Goal: Transaction & Acquisition: Book appointment/travel/reservation

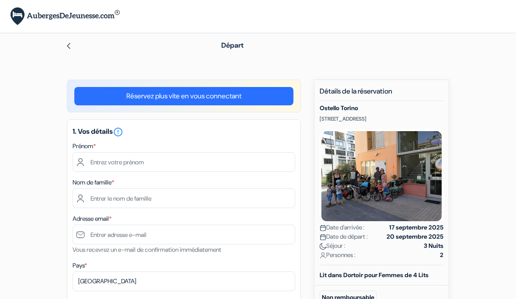
scroll to position [0, 0]
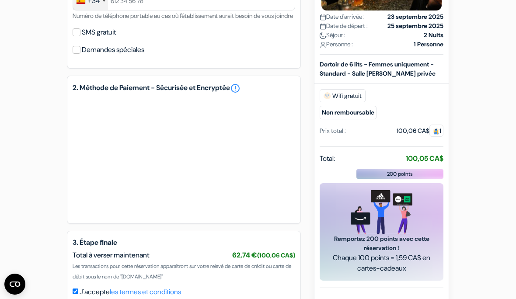
scroll to position [349, 0]
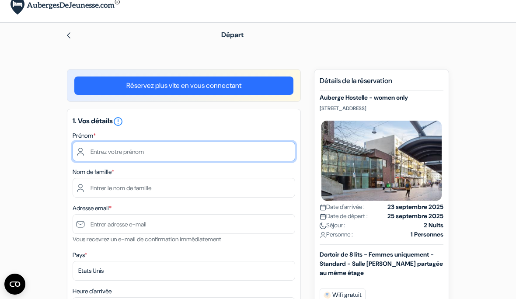
click at [97, 150] on input "text" at bounding box center [184, 152] width 222 height 20
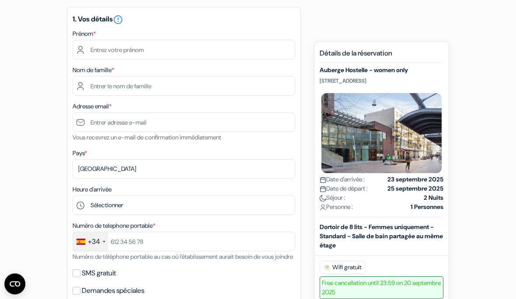
scroll to position [108, 0]
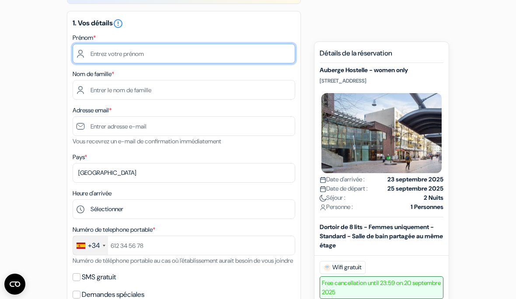
click at [131, 57] on input "text" at bounding box center [184, 54] width 222 height 20
type input "Elizabeth"
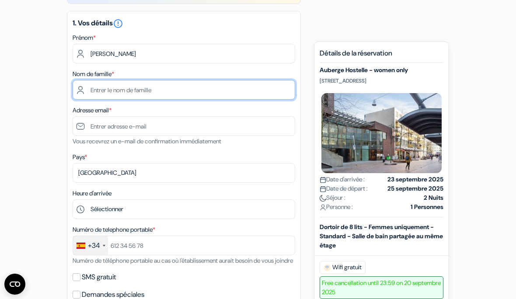
click at [84, 93] on input "text" at bounding box center [184, 90] width 222 height 20
type input "Viafara Carabali"
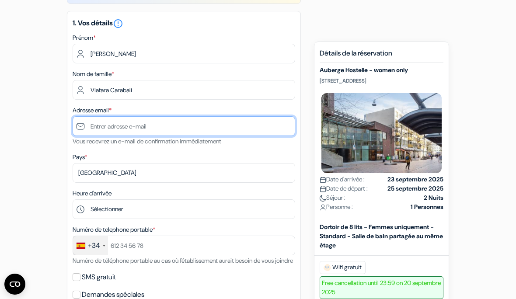
click at [101, 128] on input "text" at bounding box center [184, 126] width 222 height 20
type input "eliviaca@icloud.com"
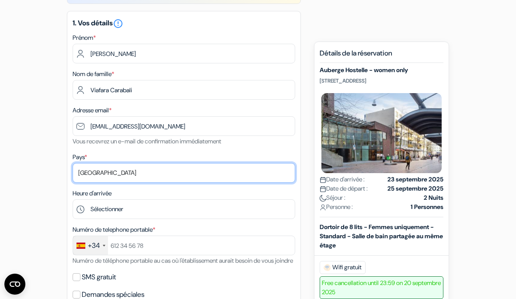
click at [84, 174] on select "Selectionner le pays Abkhazie Afghanistan Afrique Du sud Albanie Algérie Allema…" at bounding box center [184, 173] width 222 height 20
click at [99, 176] on select "Selectionner le pays Abkhazie Afghanistan Afrique Du sud Albanie Algérie Allema…" at bounding box center [184, 173] width 222 height 20
click at [78, 176] on select "Selectionner le pays Abkhazie Afghanistan Afrique Du sud Albanie Algérie Allema…" at bounding box center [184, 173] width 222 height 20
select select "42"
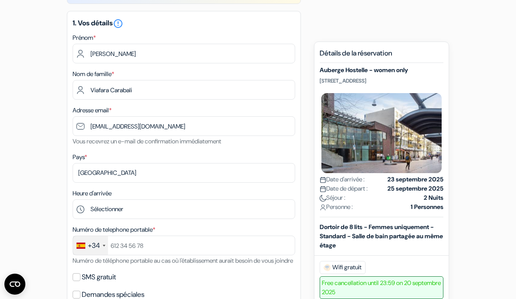
click at [156, 194] on div "Heure d'arrivée Sélectionner 1:00 2:00 3:00 4:00 5:00 6:00 7:00 8:00 9:00 10:00…" at bounding box center [184, 203] width 222 height 31
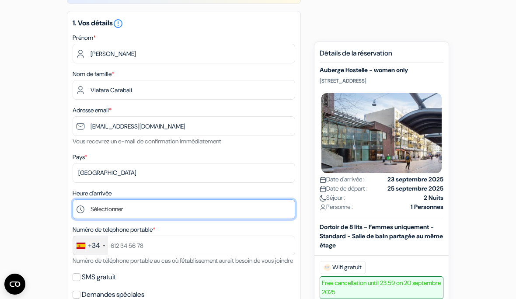
click at [94, 212] on select "Sélectionner 1:00 2:00 3:00 4:00 5:00 6:00 7:00 8:00 9:00 10:00 11:00 12:00 13:…" at bounding box center [184, 209] width 222 height 20
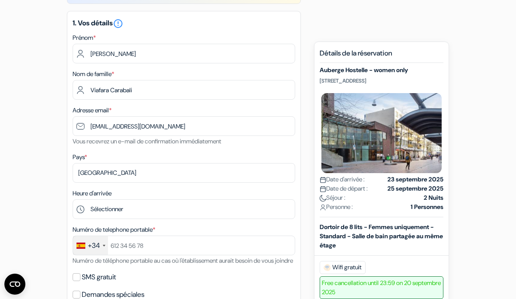
click at [90, 245] on div "+34" at bounding box center [94, 245] width 12 height 10
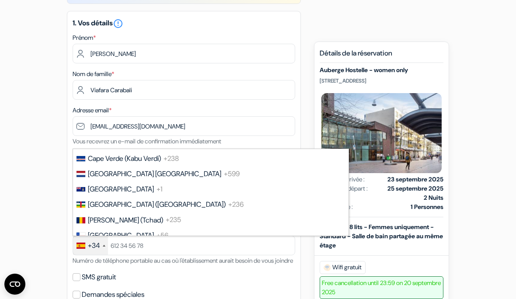
scroll to position [641, 0]
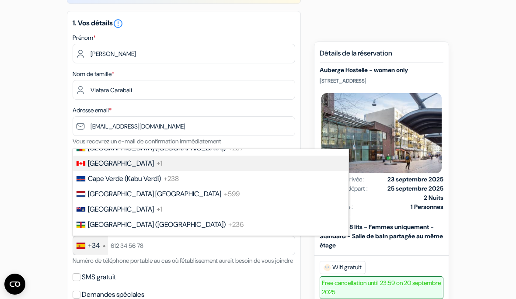
click at [89, 162] on span "[GEOGRAPHIC_DATA]" at bounding box center [121, 163] width 66 height 9
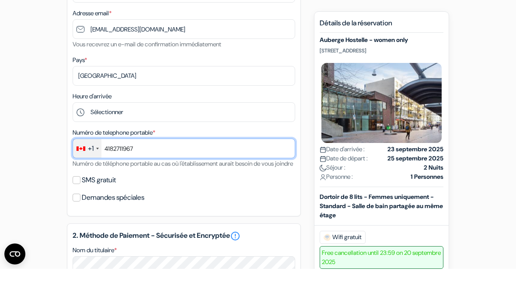
scroll to position [176, 0]
type input "4182711967"
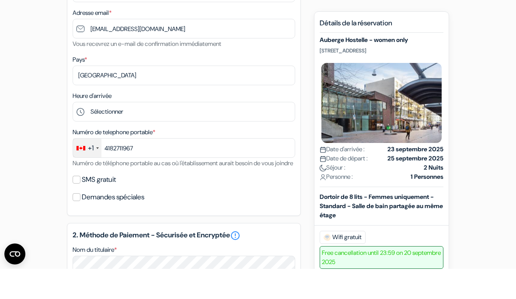
click at [78, 223] on input "Demandes spéciales" at bounding box center [77, 227] width 8 height 8
checkbox input "true"
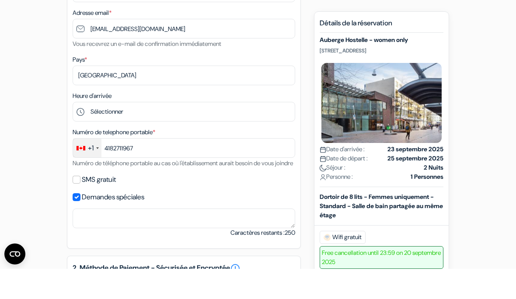
scroll to position [206, 0]
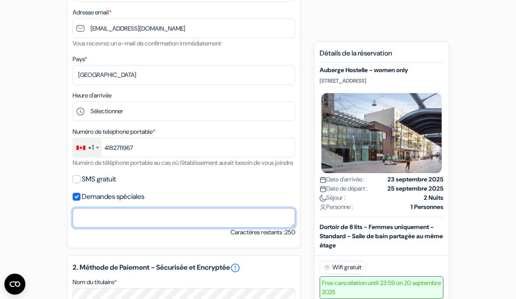
click at [83, 225] on textarea "Nom du titulaire *" at bounding box center [184, 218] width 222 height 20
type textarea "L"
type textarea "M"
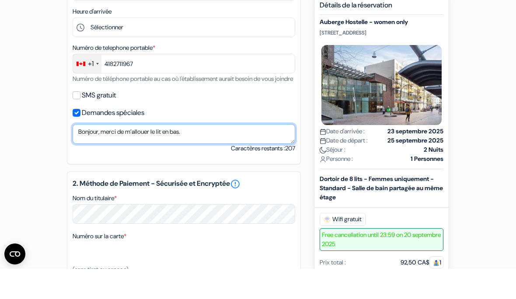
scroll to position [281, 0]
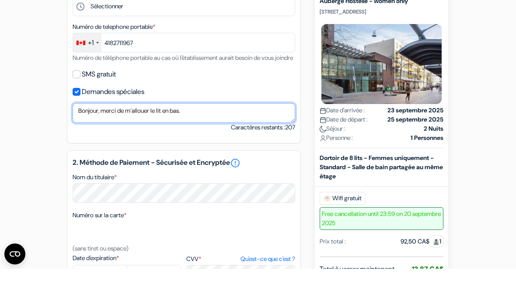
click at [175, 133] on textarea "Bonjour, merci de m’allouer le lit en bas." at bounding box center [184, 143] width 222 height 20
type textarea "Bonjour, merci de m’allouer le lit en bas."
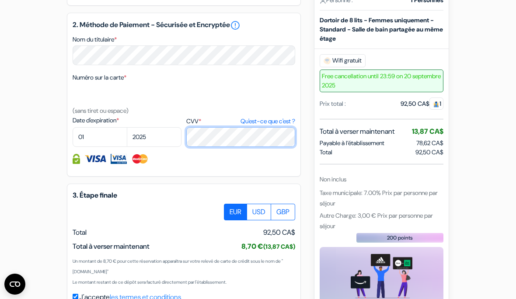
scroll to position [448, 0]
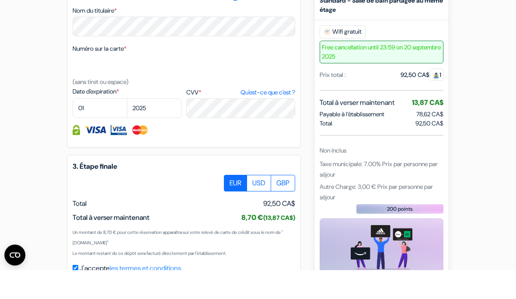
click at [80, 204] on div at bounding box center [184, 212] width 222 height 17
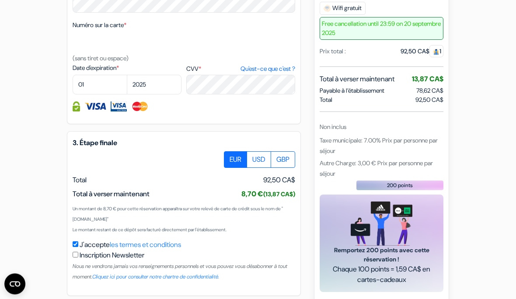
scroll to position [509, 0]
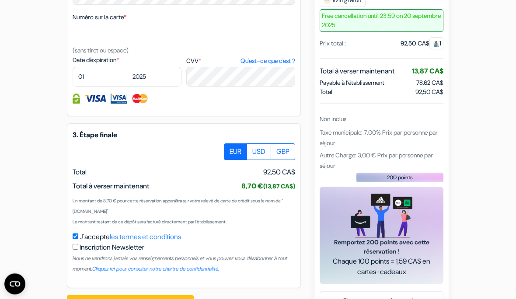
click at [124, 298] on button "Confirmer Loading..." at bounding box center [130, 303] width 127 height 17
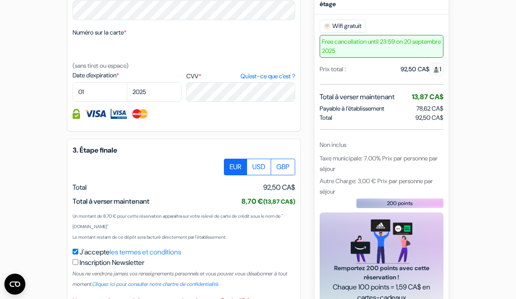
scroll to position [493, 0]
click at [85, 102] on select "01 02 03 04 05 06 07 08 09 10 11 12" at bounding box center [100, 93] width 55 height 20
click at [90, 102] on select "01 02 03 04 05 06 07 08 09 10 11 12" at bounding box center [100, 92] width 55 height 20
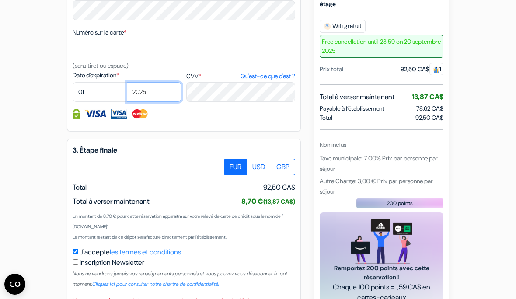
click at [145, 102] on select "2025 2026 2027 2028 2029 2030 2031 2032 2033 2034 2035 2036 2037 2038 2039 2040…" at bounding box center [154, 92] width 55 height 20
select select "2027"
click at [84, 102] on select "01 02 03 04 05 06 07 08 09 10 11 12" at bounding box center [100, 92] width 55 height 20
select select "07"
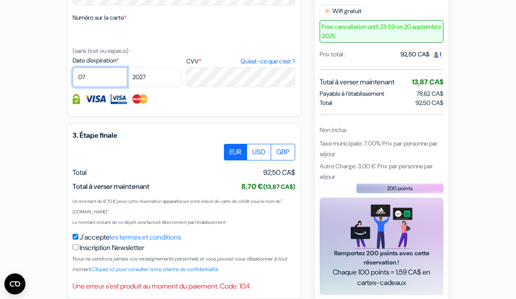
scroll to position [519, 0]
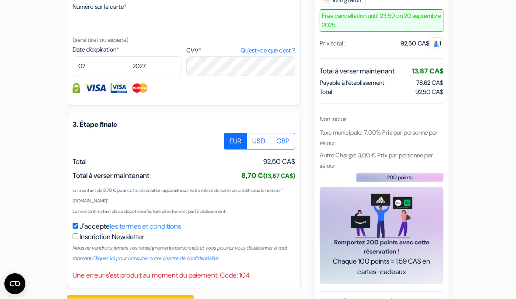
click at [128, 298] on button "Confirmer Loading..." at bounding box center [130, 303] width 127 height 17
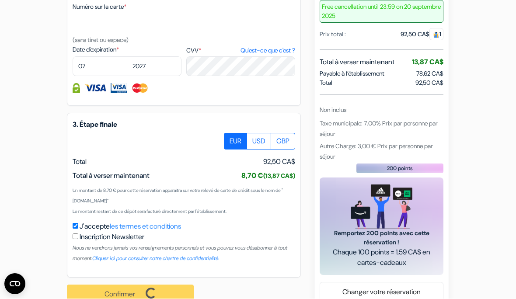
scroll to position [510, 0]
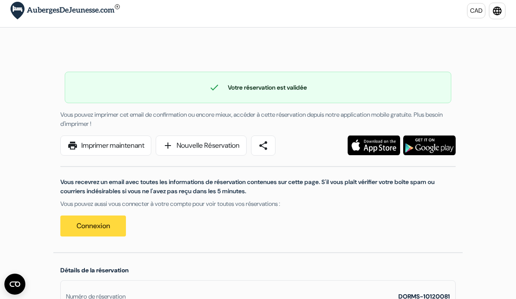
scroll to position [5, 0]
click at [82, 151] on link "print Imprimer maintenant" at bounding box center [105, 146] width 91 height 20
